Goal: Transaction & Acquisition: Obtain resource

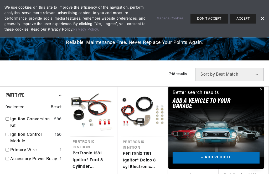
click at [260, 93] on button "Close" at bounding box center [260, 90] width 6 height 6
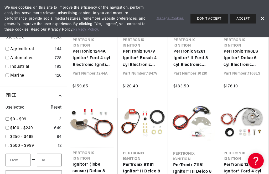
scroll to position [270, 0]
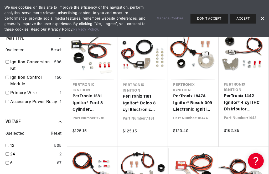
click at [10, 63] on link "Ignition Conversion Kit" at bounding box center [31, 65] width 42 height 13
checkbox input "true"
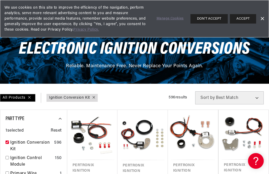
click at [213, 18] on button "DON'T ACCEPT" at bounding box center [208, 18] width 37 height 9
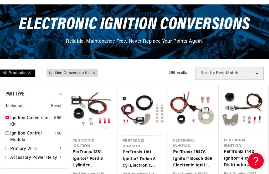
scroll to position [0, 159]
click at [141, 149] on link "PerTronix 1181 Ignitor® Delco 8 cyl Electronic Ignition Conversion Kit" at bounding box center [142, 159] width 40 height 20
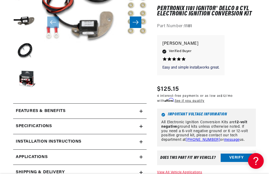
click at [145, 143] on summary "Installation instructions" at bounding box center [79, 142] width 133 height 15
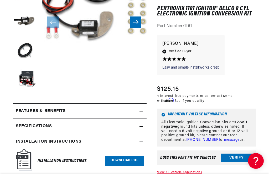
scroll to position [0, 159]
click at [144, 144] on summary "Installation instructions" at bounding box center [79, 142] width 133 height 15
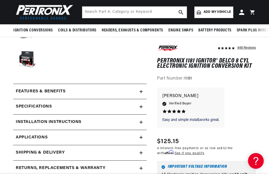
scroll to position [0, 0]
click at [42, 121] on h2 "Installation instructions" at bounding box center [49, 122] width 66 height 7
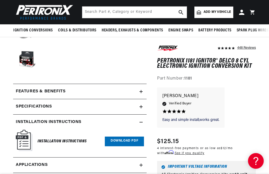
click at [22, 140] on img at bounding box center [24, 140] width 17 height 21
click at [124, 142] on link "Download PDF" at bounding box center [124, 142] width 39 height 10
